Goal: Task Accomplishment & Management: Manage account settings

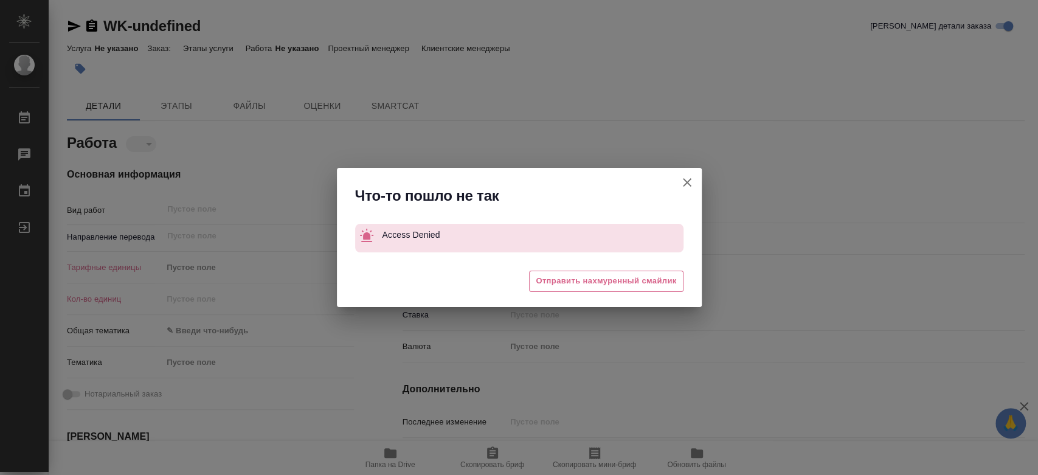
type textarea "x"
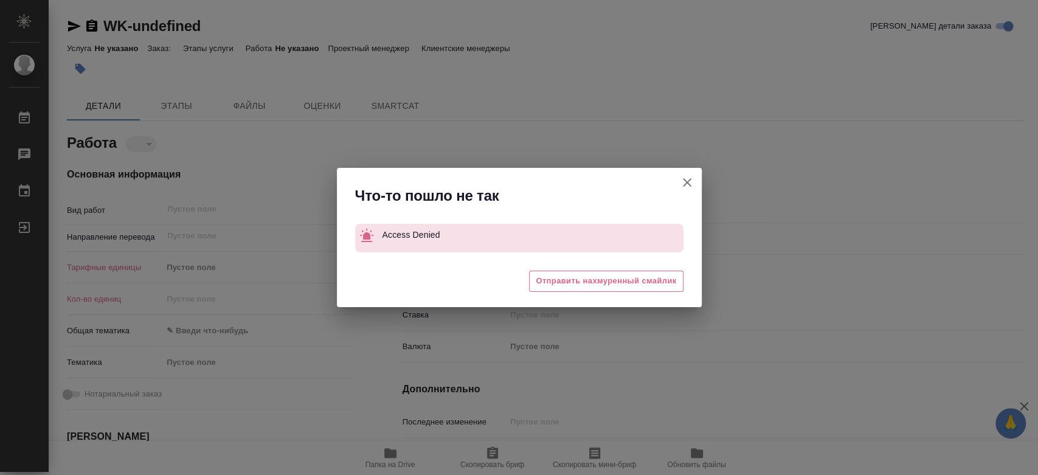
click at [684, 183] on icon "button" at bounding box center [687, 182] width 15 height 15
type textarea "x"
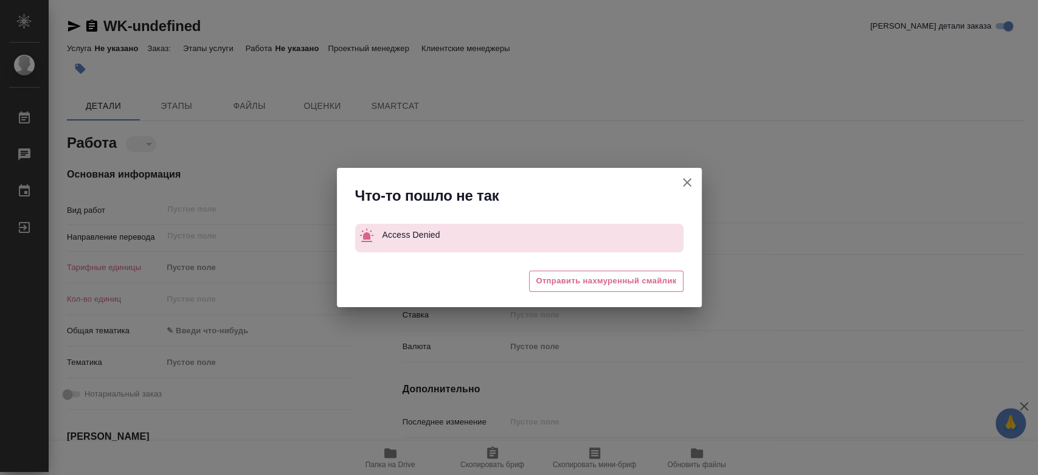
type textarea "x"
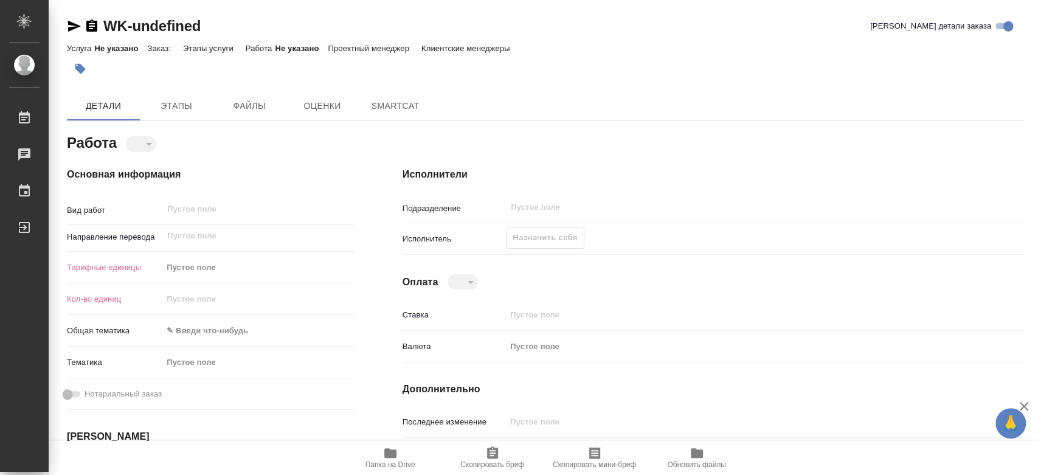
type textarea "x"
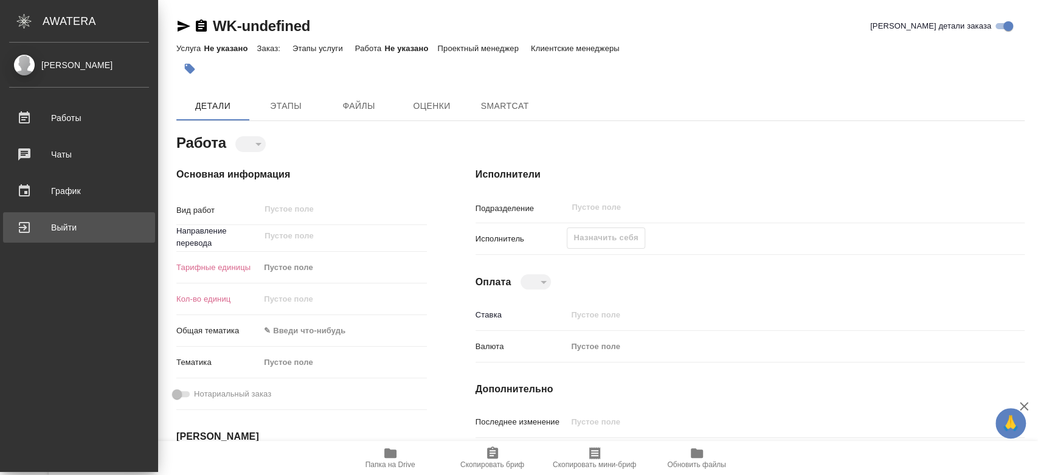
type textarea "x"
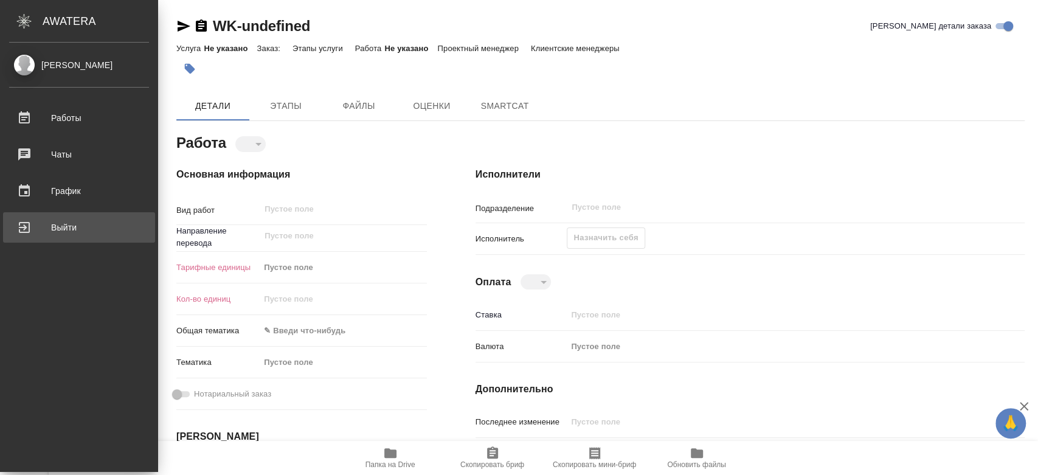
click at [60, 223] on div "Выйти" at bounding box center [79, 227] width 140 height 18
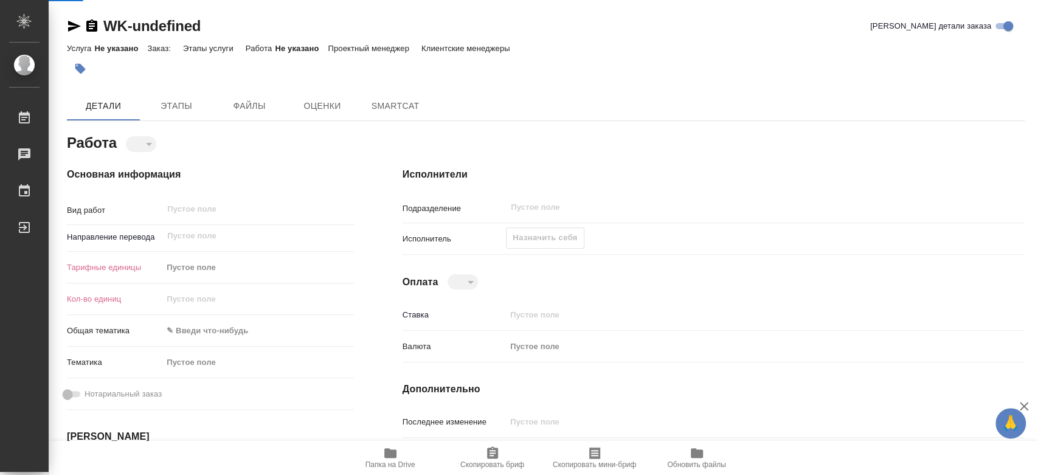
type textarea "x"
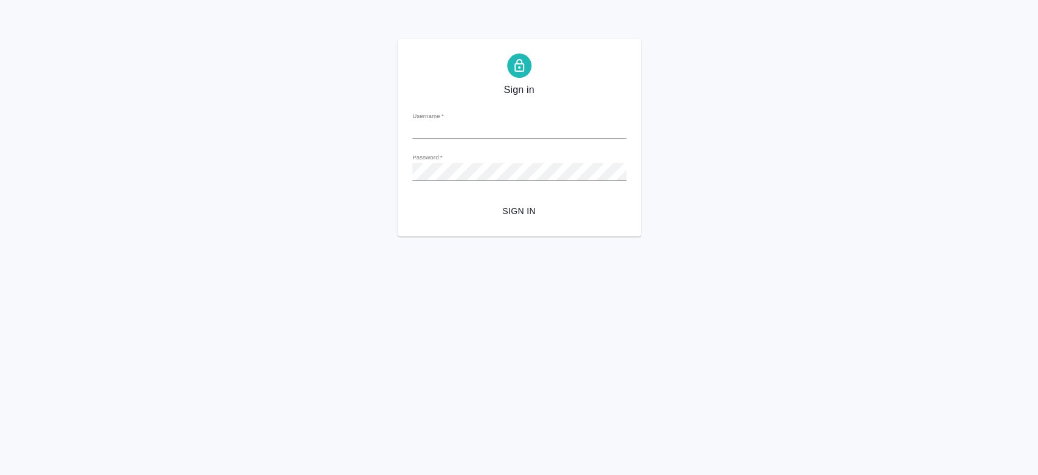
type input "y.kononova@awatera.com"
click at [514, 211] on span "Sign in" at bounding box center [519, 211] width 195 height 15
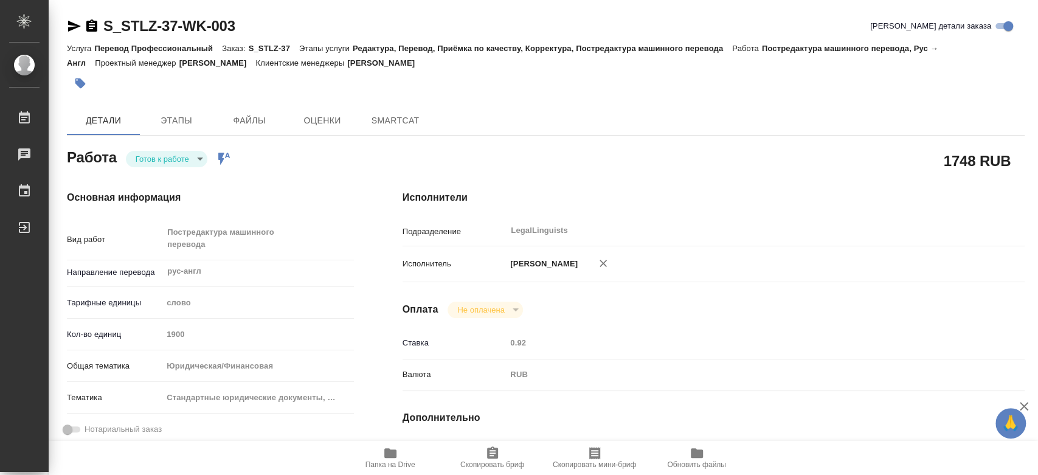
type textarea "x"
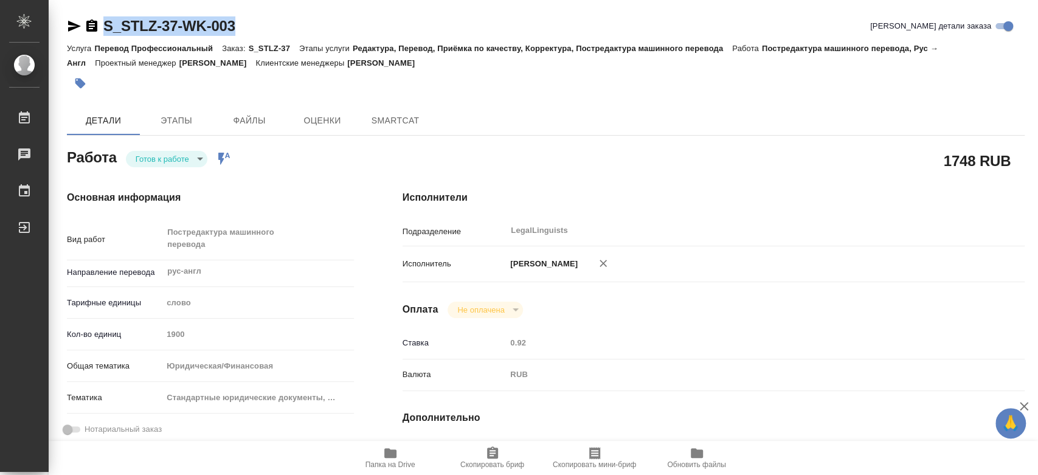
type textarea "x"
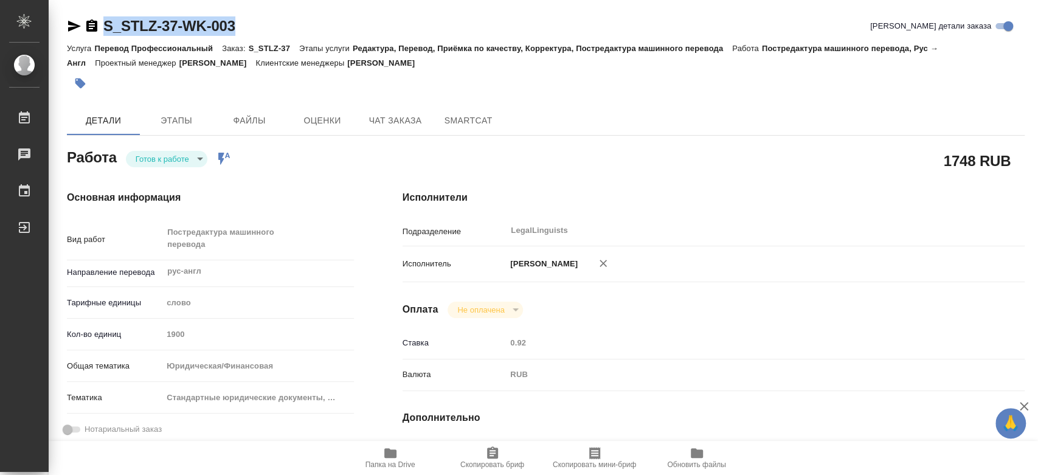
drag, startPoint x: 251, startPoint y: 34, endPoint x: 108, endPoint y: 22, distance: 143.4
click at [108, 22] on div "S_STLZ-37-WK-003 Кратко детали заказа" at bounding box center [546, 25] width 958 height 19
type textarea "x"
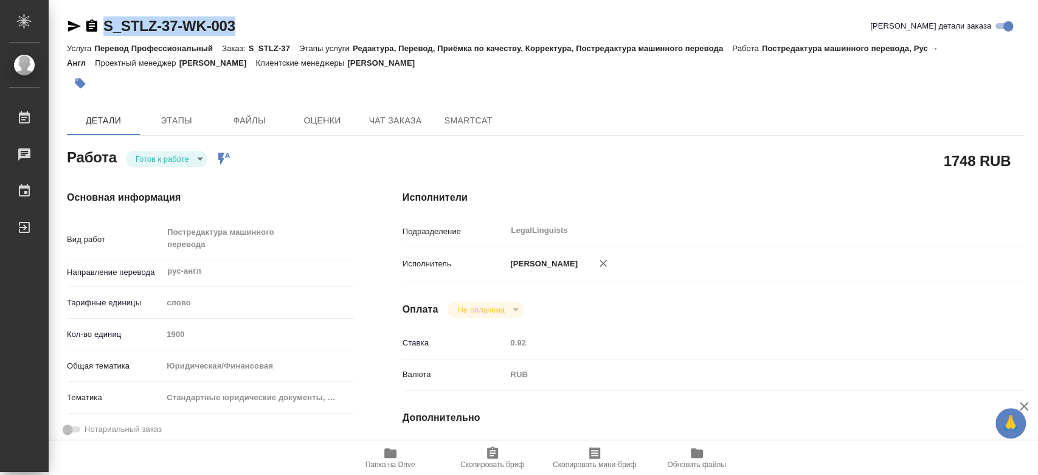
type textarea "x"
copy link "S_STLZ-37-WK-003"
type textarea "x"
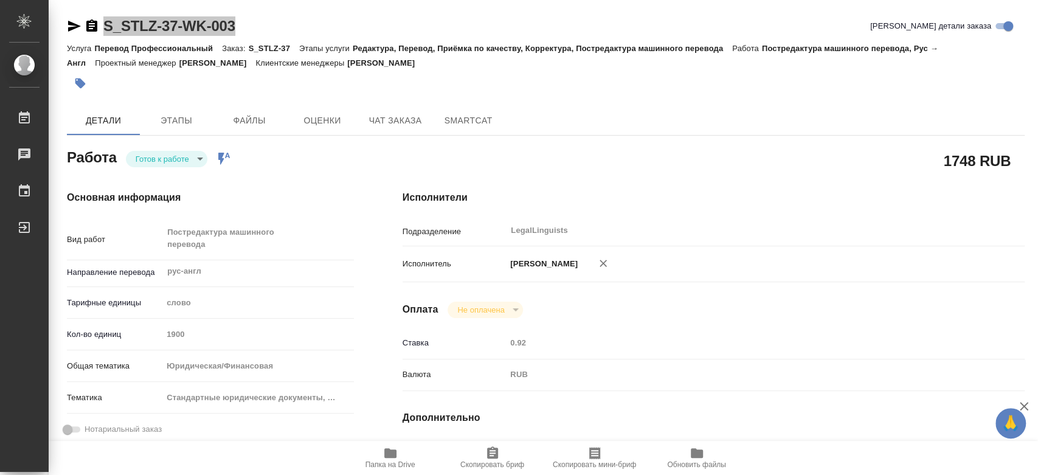
type textarea "x"
click at [160, 164] on body "🙏 .cls-1 fill:#fff; AWATERA [PERSON_NAME] 0 Чаты График Выйти S_STLZ-37-WK-003 …" at bounding box center [519, 237] width 1038 height 475
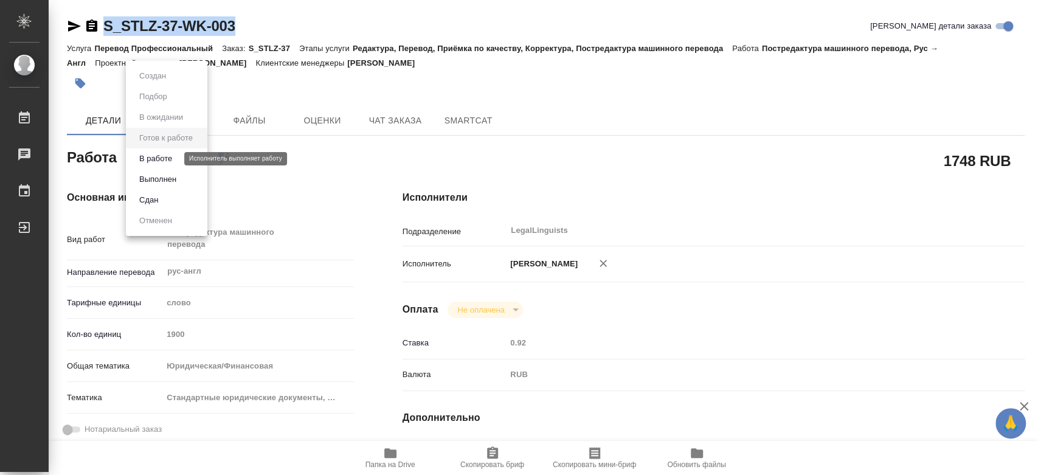
click at [173, 159] on button "В работе" at bounding box center [156, 158] width 40 height 13
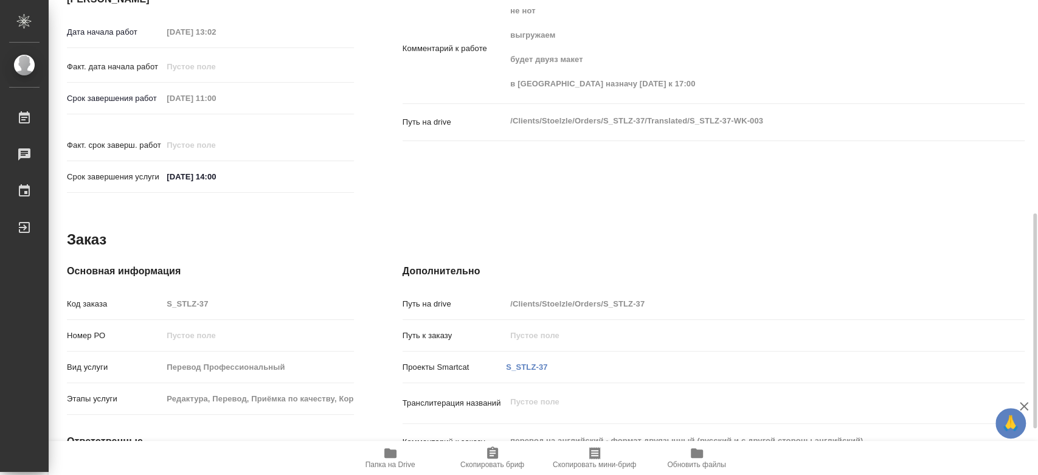
scroll to position [405, 0]
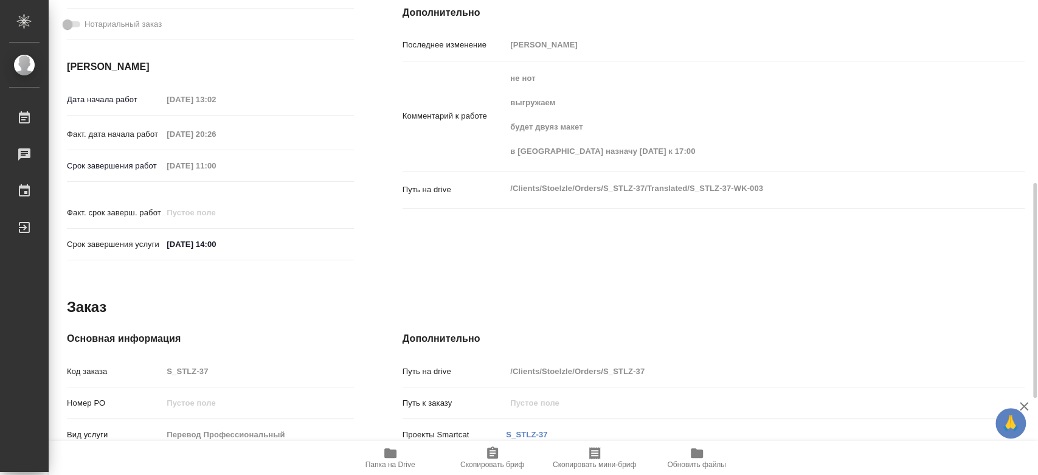
type textarea "x"
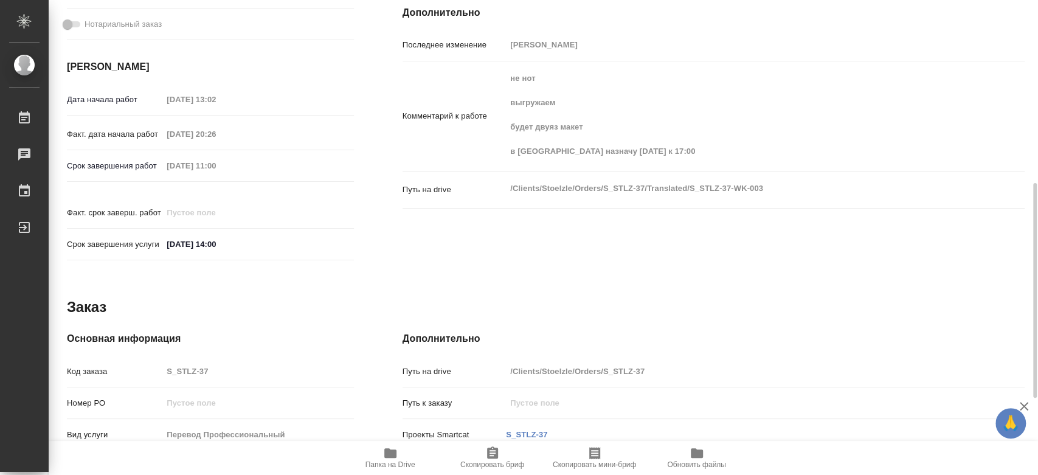
type textarea "x"
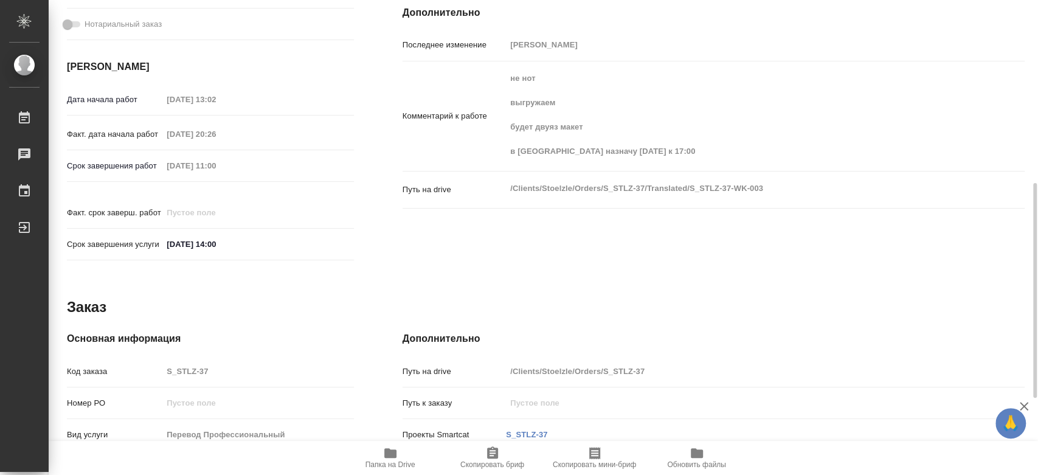
type textarea "x"
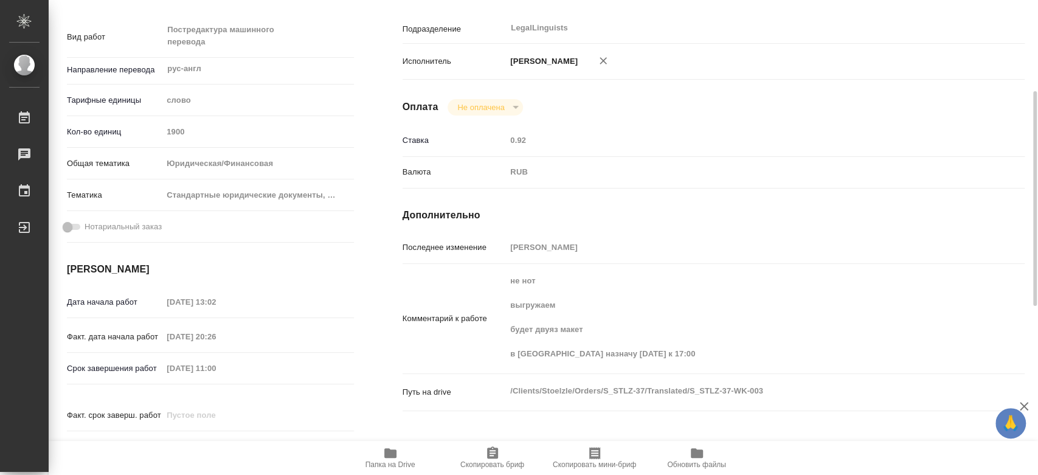
type textarea "x"
